Goal: Register for event/course

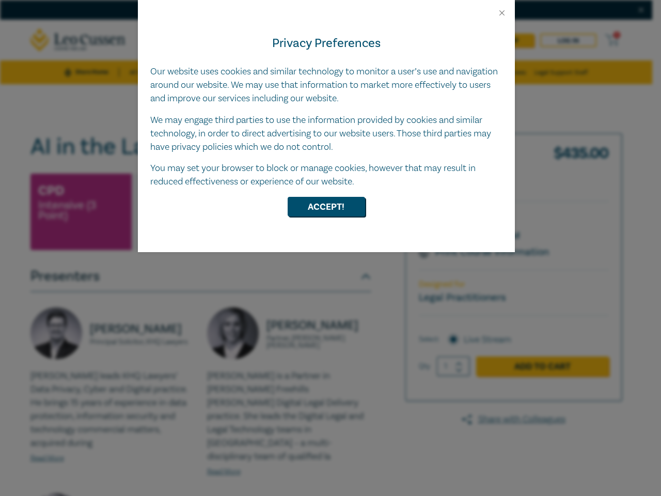
click at [331, 248] on div "Privacy Preferences Our website uses cookies and similar technology to monitor …" at bounding box center [326, 135] width 377 height 234
click at [502, 13] on button "Close" at bounding box center [501, 12] width 9 height 9
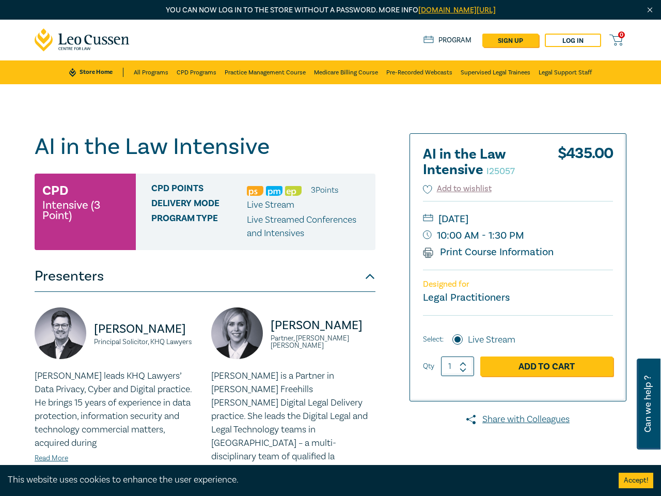
click at [326, 207] on div "Delivery Mode Live Stream" at bounding box center [259, 204] width 216 height 13
